Goal: Check status: Check status

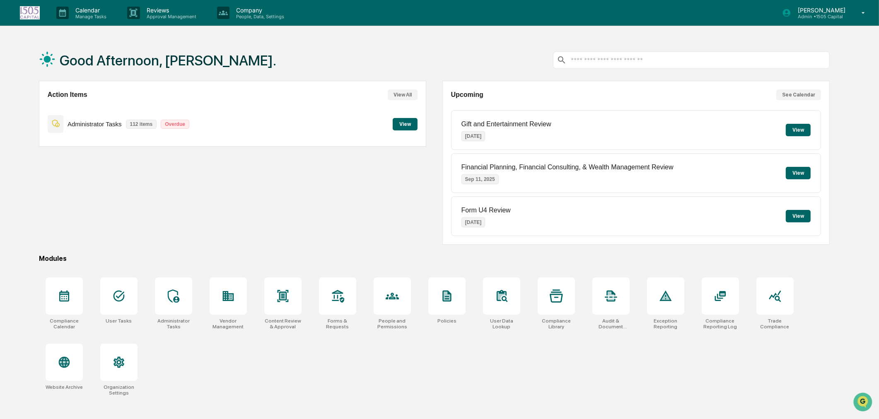
click at [400, 122] on button "View" at bounding box center [405, 124] width 25 height 12
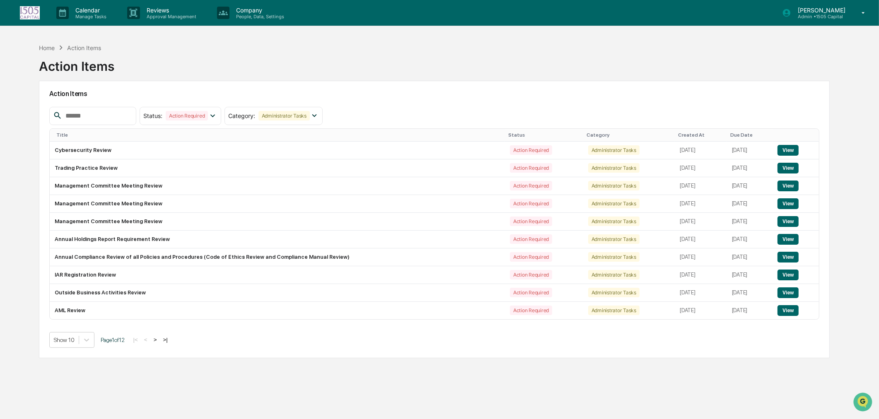
click at [92, 118] on input "text" at bounding box center [97, 116] width 70 height 11
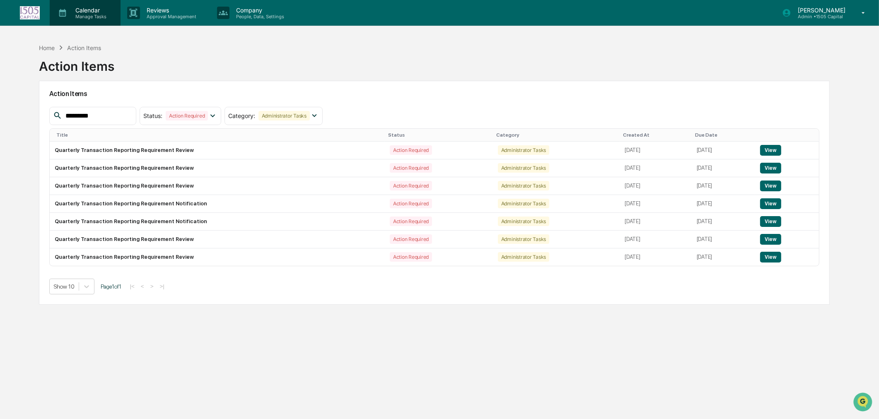
type input "*********"
click at [86, 17] on p "Manage Tasks" at bounding box center [90, 17] width 42 height 6
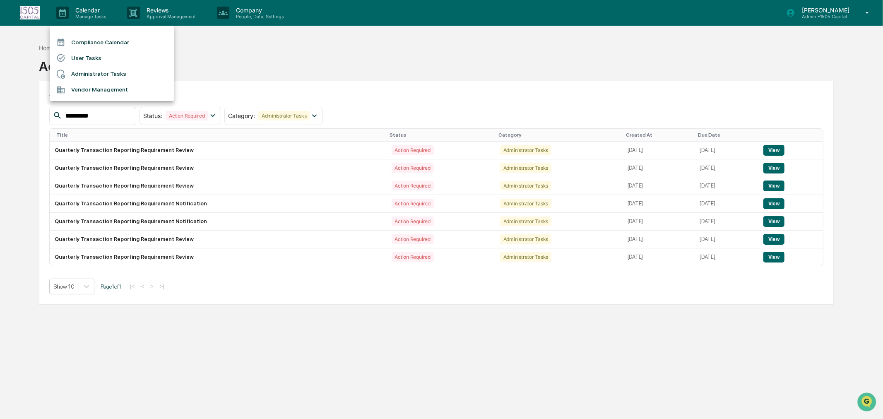
click at [84, 40] on li "Compliance Calendar" at bounding box center [112, 42] width 124 height 16
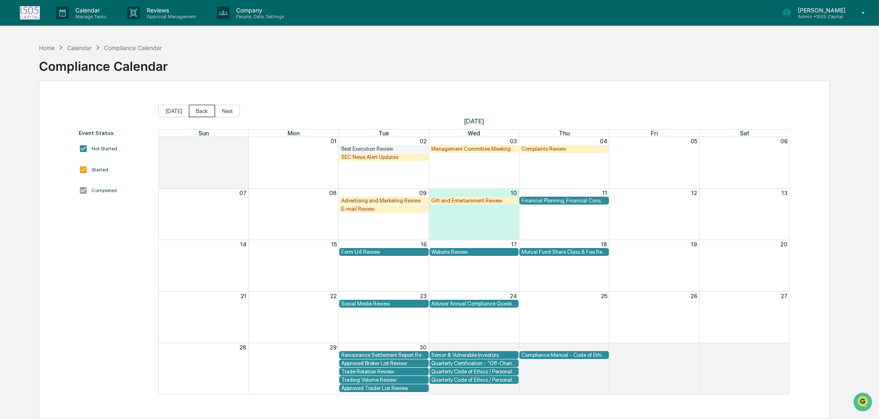
click at [203, 110] on button "Back" at bounding box center [202, 111] width 26 height 12
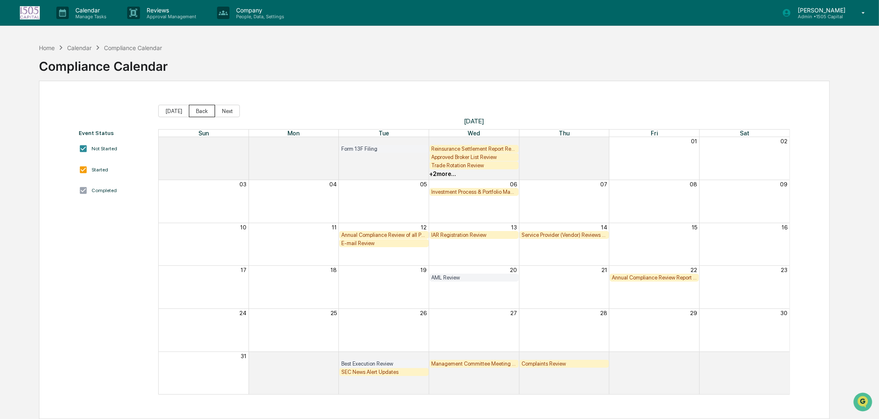
click at [203, 110] on button "Back" at bounding box center [202, 111] width 26 height 12
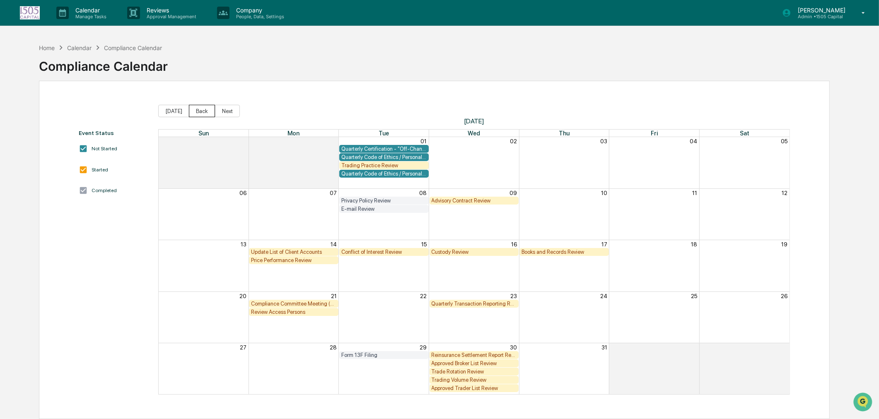
click at [195, 113] on button "Back" at bounding box center [202, 111] width 26 height 12
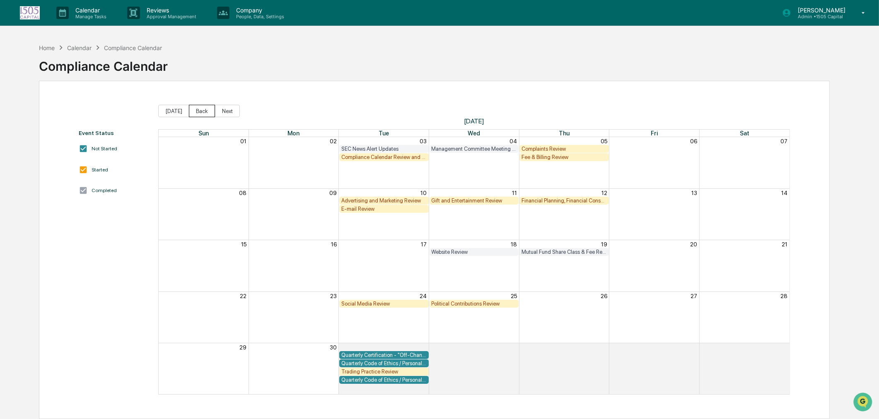
click at [195, 113] on button "Back" at bounding box center [202, 111] width 26 height 12
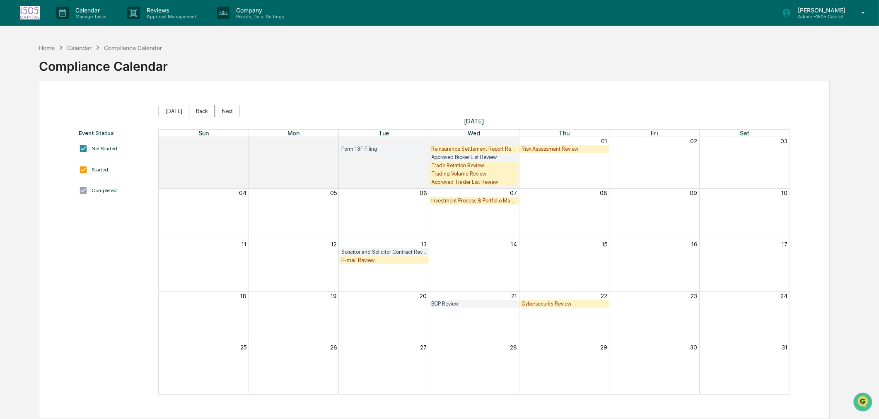
click at [195, 113] on button "Back" at bounding box center [202, 111] width 26 height 12
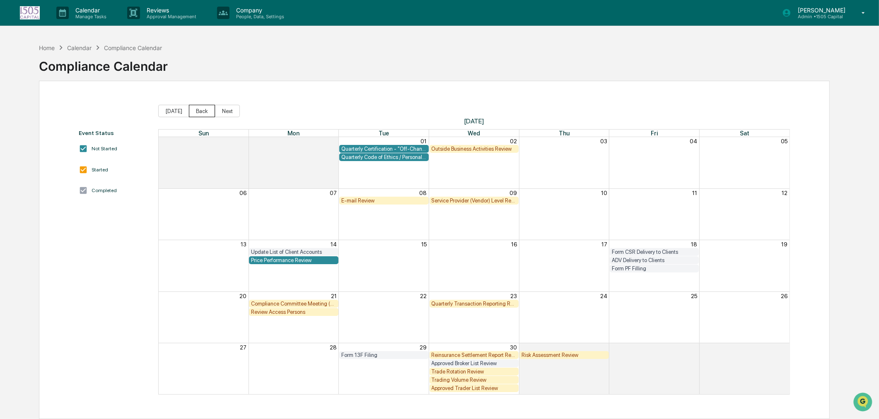
click at [195, 113] on button "Back" at bounding box center [202, 111] width 26 height 12
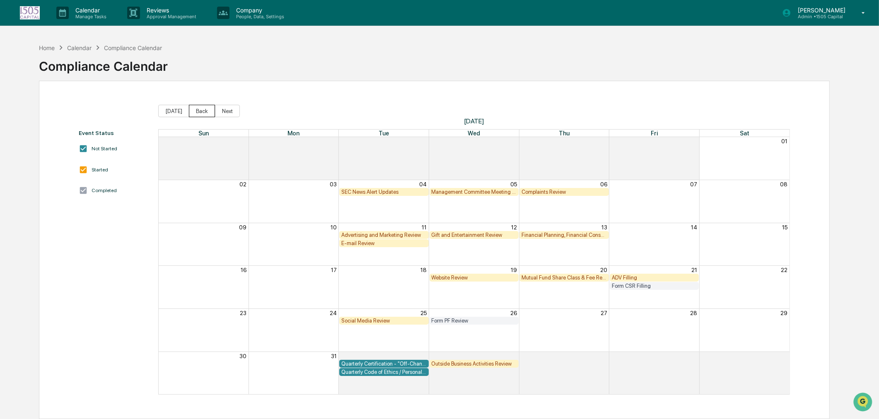
click at [195, 113] on button "Back" at bounding box center [202, 111] width 26 height 12
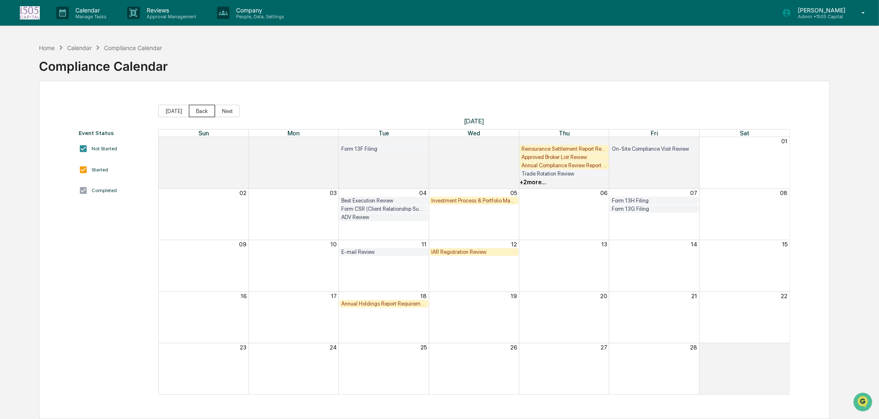
click at [195, 113] on button "Back" at bounding box center [202, 111] width 26 height 12
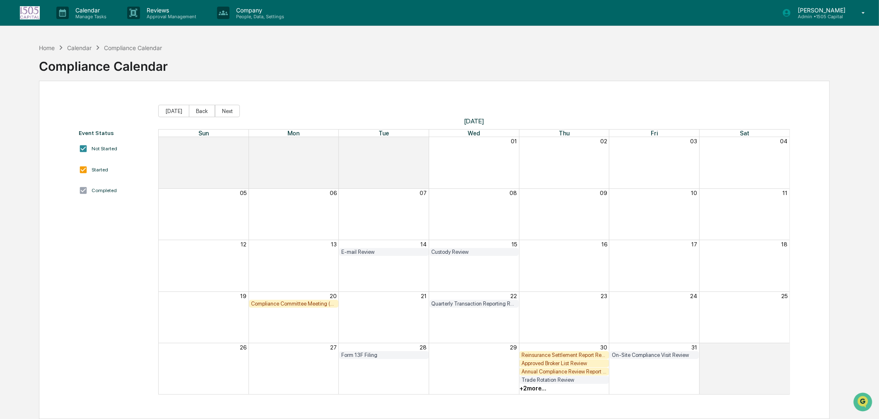
click at [484, 303] on div "Quarterly Transaction Reporting Requirement Review" at bounding box center [474, 304] width 85 height 6
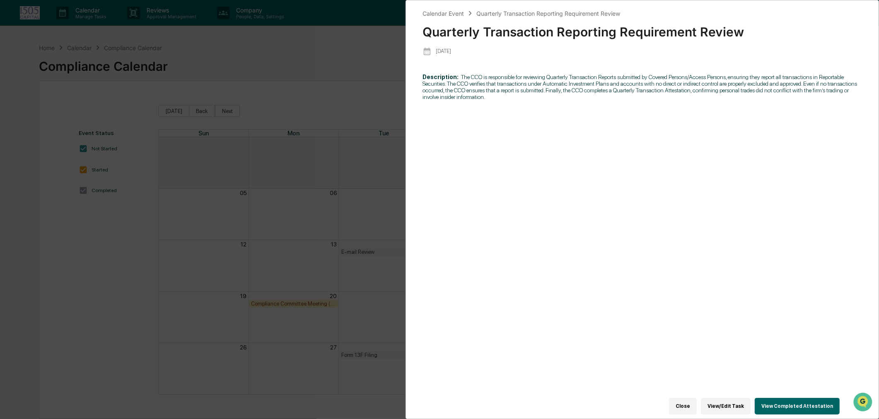
click at [789, 400] on button "View Completed Attestation" at bounding box center [797, 406] width 85 height 17
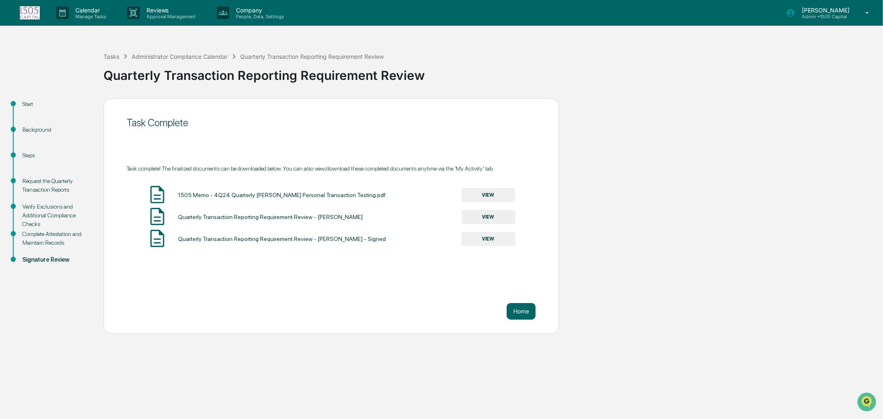
click at [482, 241] on button "VIEW" at bounding box center [489, 239] width 54 height 14
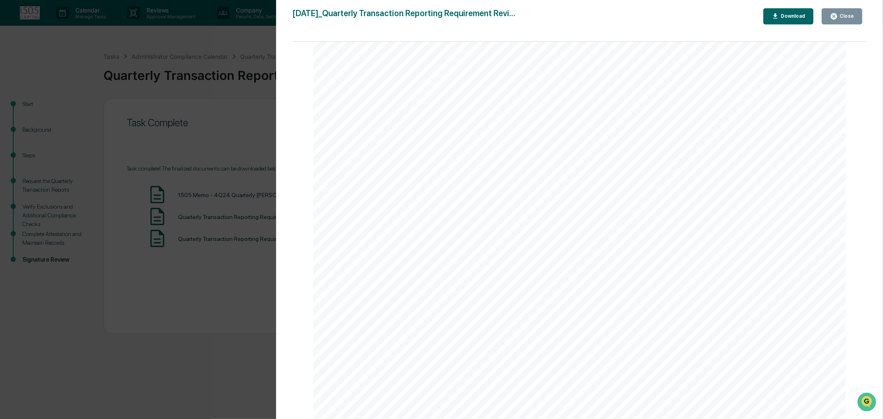
scroll to position [322, 0]
